Goal: Information Seeking & Learning: Check status

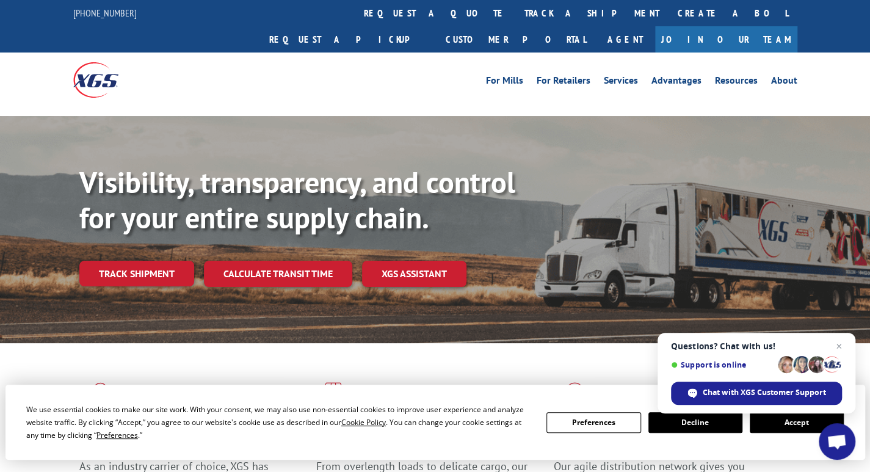
click at [801, 425] on button "Accept" at bounding box center [796, 422] width 94 height 21
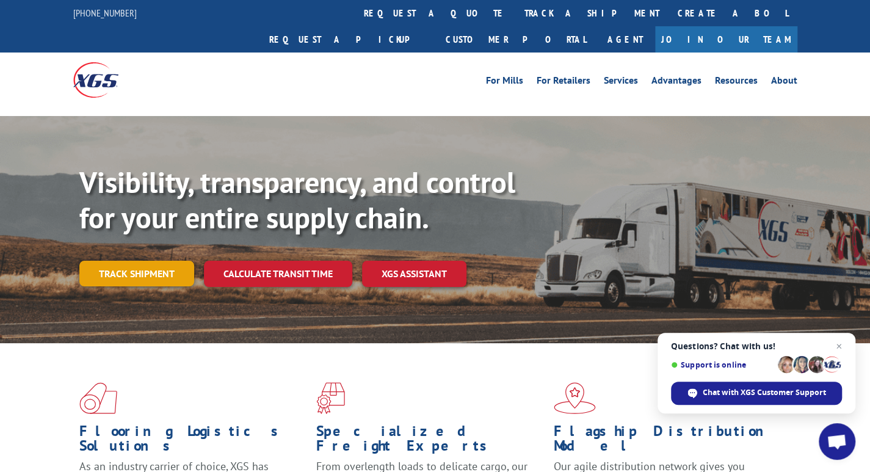
click at [140, 261] on link "Track shipment" at bounding box center [136, 274] width 115 height 26
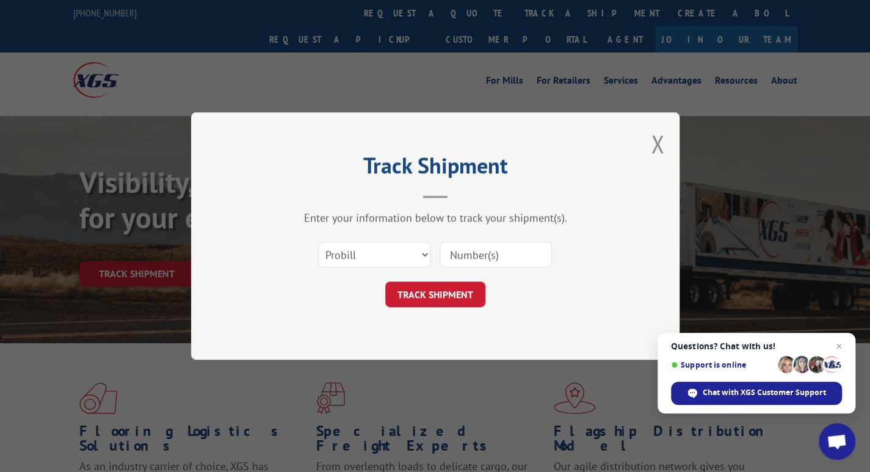
click at [469, 256] on input at bounding box center [495, 255] width 112 height 26
click at [493, 245] on input at bounding box center [495, 255] width 112 height 26
type input "17635254"
click at [436, 286] on button "TRACK SHIPMENT" at bounding box center [435, 294] width 100 height 26
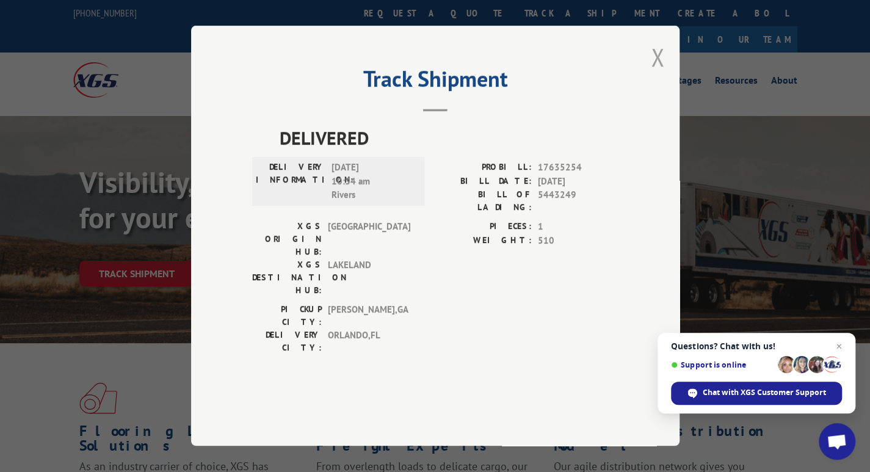
click at [661, 73] on button "Close modal" at bounding box center [656, 57] width 13 height 32
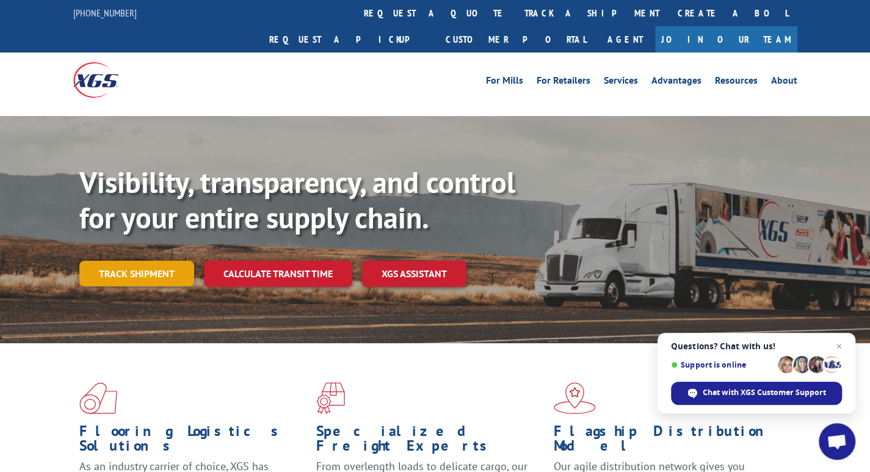
click at [123, 261] on link "Track shipment" at bounding box center [136, 274] width 115 height 26
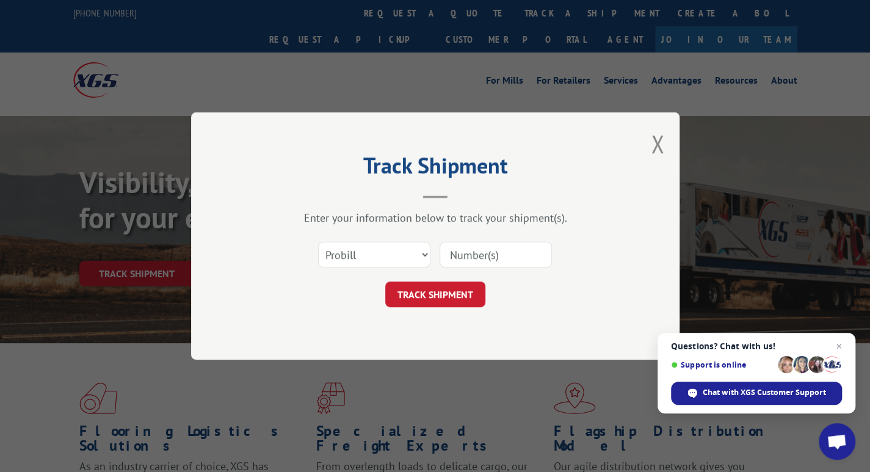
click at [466, 251] on input at bounding box center [495, 255] width 112 height 26
type input "17637254"
click button "TRACK SHIPMENT" at bounding box center [435, 294] width 100 height 26
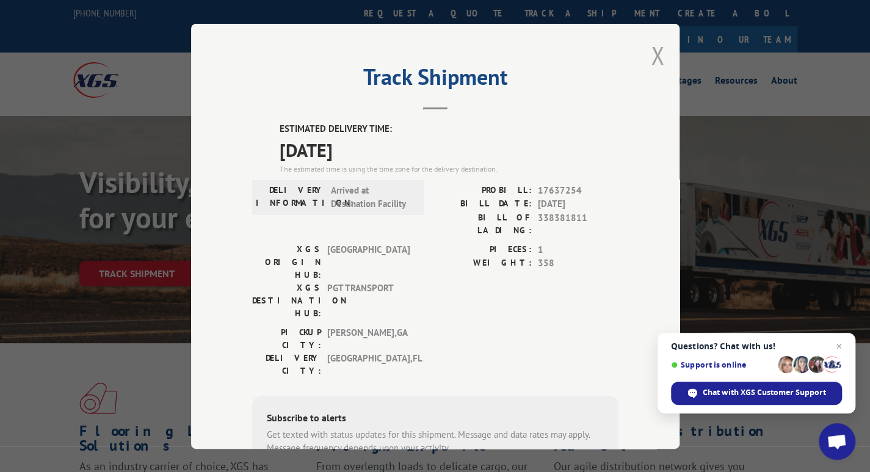
click at [658, 54] on button "Close modal" at bounding box center [656, 55] width 13 height 32
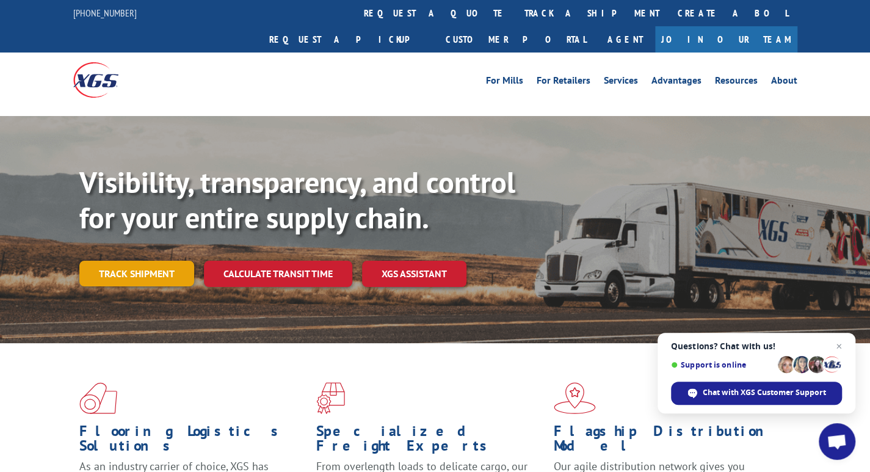
click at [112, 261] on link "Track shipment" at bounding box center [136, 274] width 115 height 26
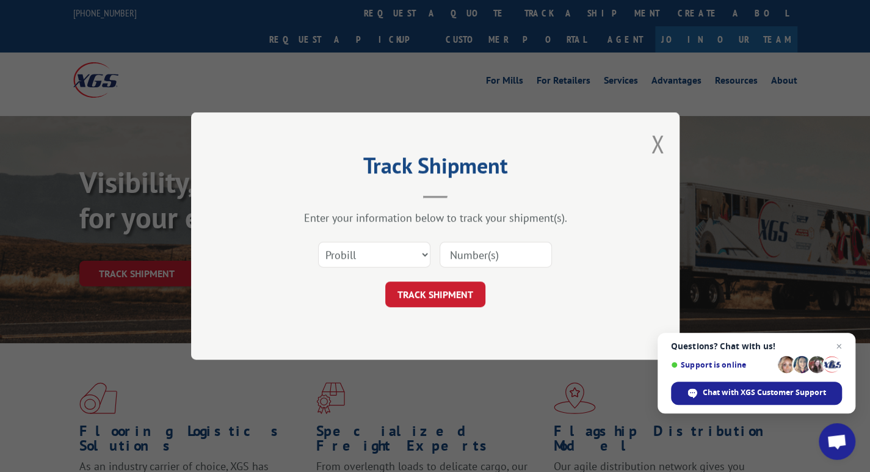
click at [445, 242] on input at bounding box center [495, 255] width 112 height 26
type input "17635035"
click button "TRACK SHIPMENT" at bounding box center [435, 294] width 100 height 26
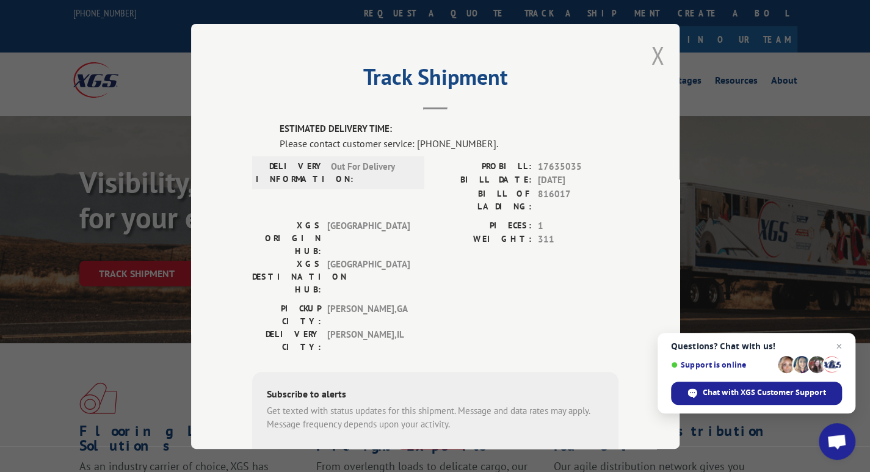
click at [651, 52] on button "Close modal" at bounding box center [656, 55] width 13 height 32
